Goal: Navigation & Orientation: Find specific page/section

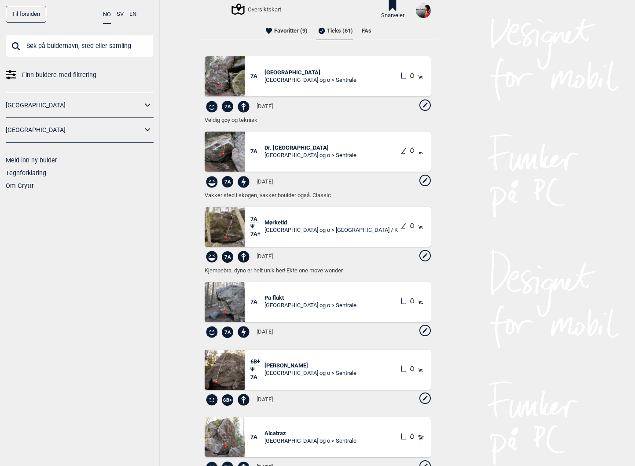
click at [287, 146] on span "Dr. [GEOGRAPHIC_DATA]" at bounding box center [310, 147] width 92 height 7
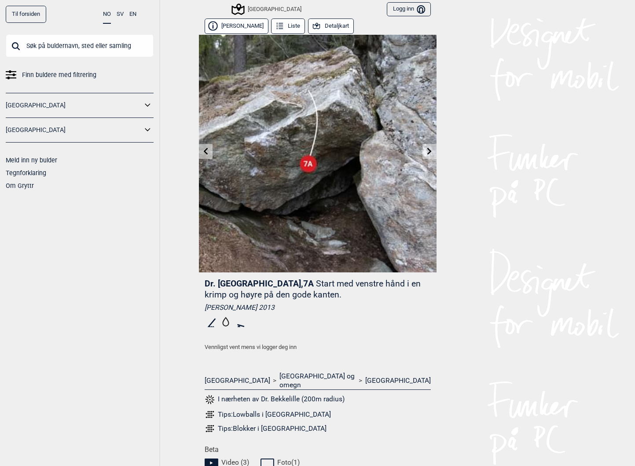
click at [330, 24] on button "Detaljkart" at bounding box center [331, 25] width 46 height 15
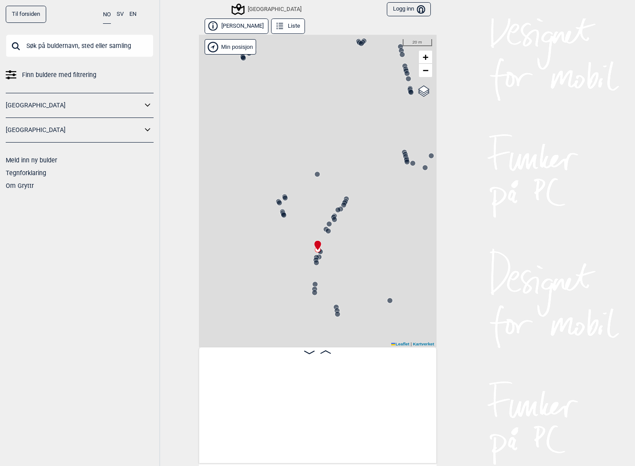
scroll to position [0, 15165]
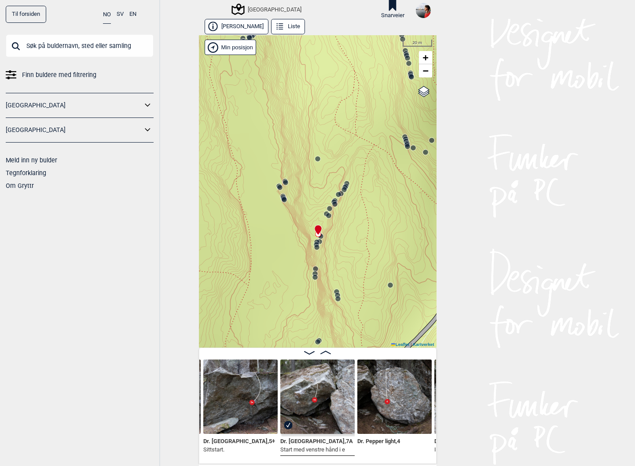
drag, startPoint x: 339, startPoint y: 271, endPoint x: 340, endPoint y: 254, distance: 17.2
click at [340, 254] on div "Speidersteinen Barnehageveggen Cowboyveggen Bølerveggen Sentrale Østmarka" at bounding box center [318, 191] width 238 height 312
click at [347, 182] on icon at bounding box center [345, 184] width 7 height 7
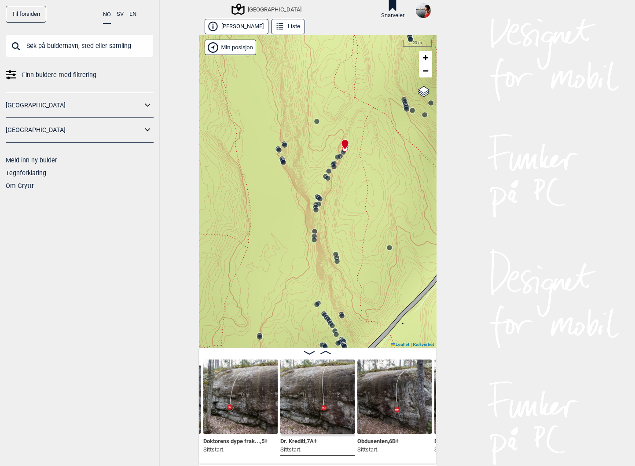
drag, startPoint x: 347, startPoint y: 244, endPoint x: 347, endPoint y: 208, distance: 36.1
click at [347, 208] on div "Speidersteinen Barnehageveggen Cowboyveggen Bølerveggen Sentrale Østmarka" at bounding box center [318, 191] width 238 height 312
click at [336, 252] on icon at bounding box center [335, 254] width 7 height 7
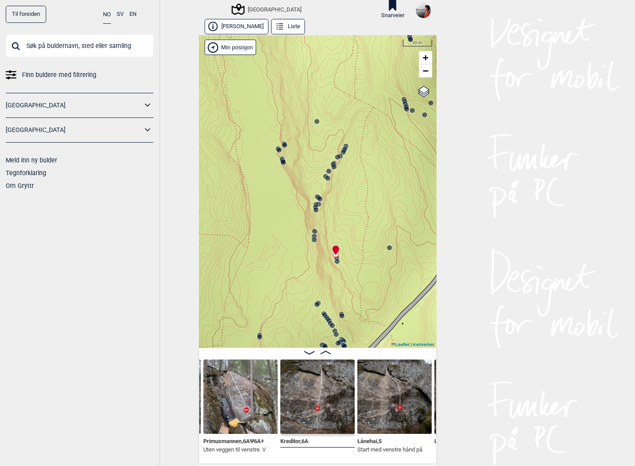
click at [318, 301] on icon at bounding box center [316, 304] width 7 height 7
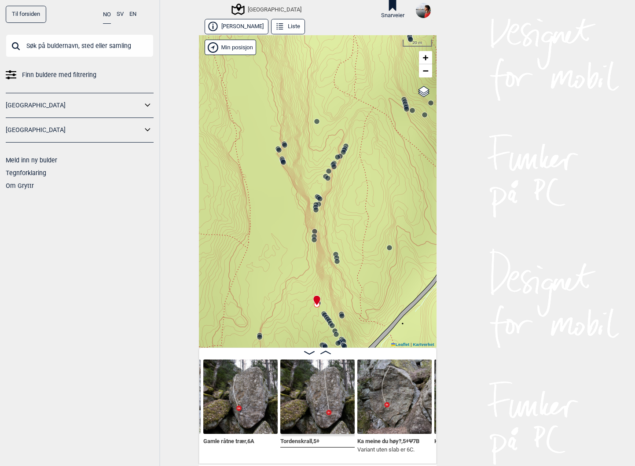
click at [313, 232] on circle at bounding box center [314, 231] width 5 height 5
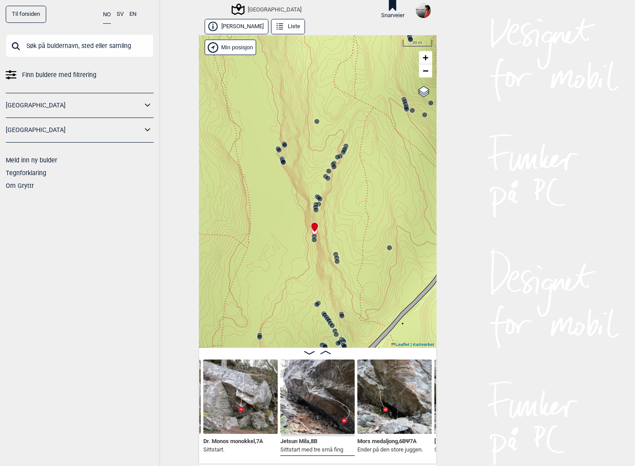
click at [314, 239] on circle at bounding box center [313, 239] width 5 height 5
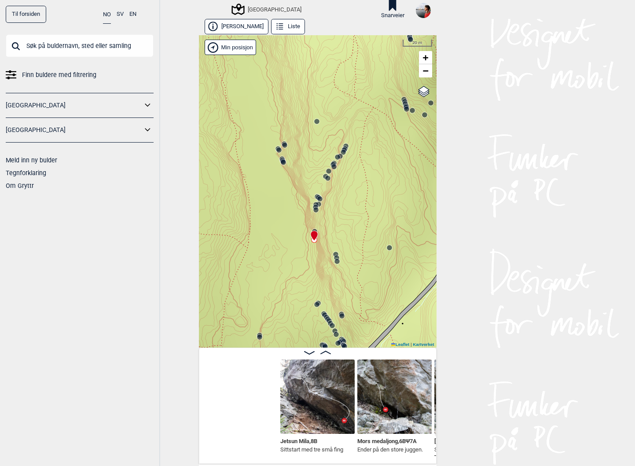
scroll to position [0, 15865]
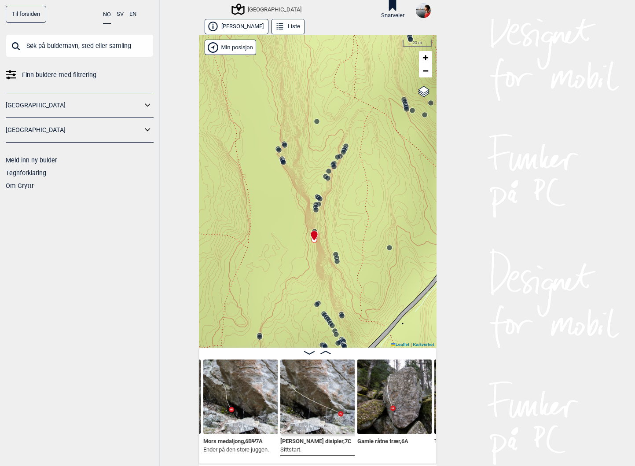
click at [314, 229] on div at bounding box center [312, 231] width 7 height 7
click at [316, 211] on circle at bounding box center [315, 209] width 5 height 5
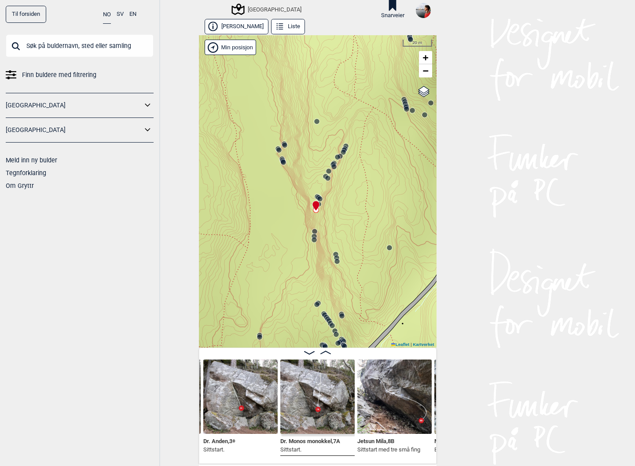
click at [316, 231] on circle at bounding box center [314, 231] width 5 height 5
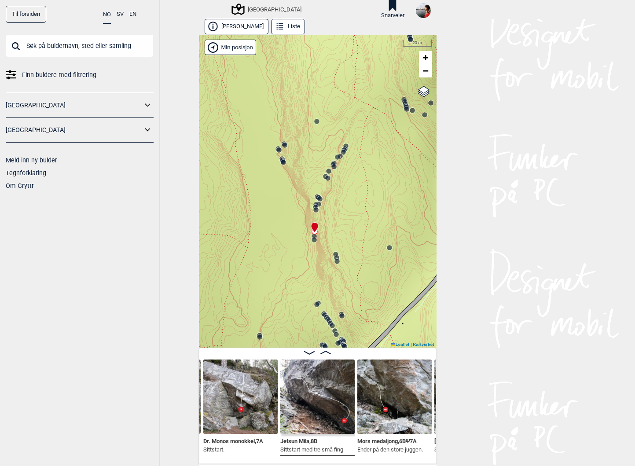
click at [316, 214] on div "Speidersteinen Barnehageveggen Cowboyveggen Bølerveggen Sentrale Østmarka" at bounding box center [318, 191] width 238 height 312
click at [316, 210] on circle at bounding box center [315, 209] width 5 height 5
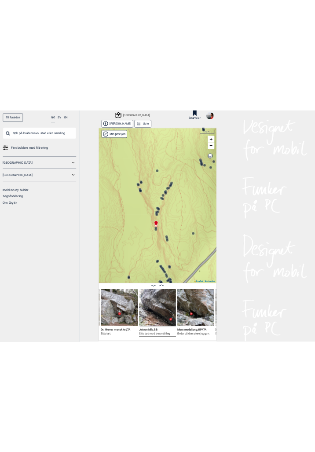
scroll to position [0, 15637]
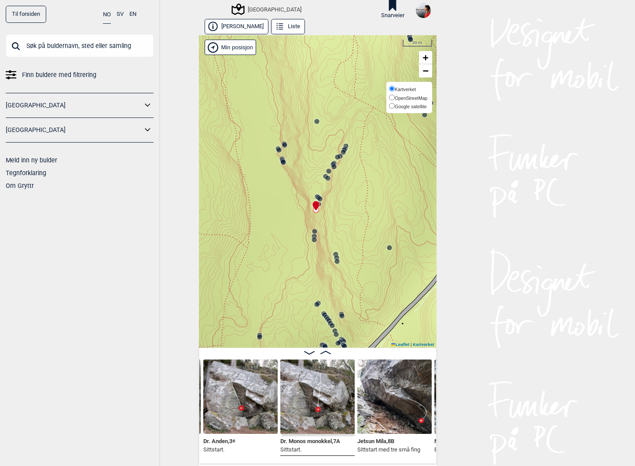
click at [389, 106] on input "Google satellite" at bounding box center [392, 106] width 6 height 6
radio input "true"
